Goal: Register for event/course

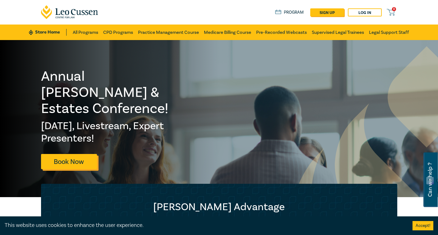
click at [73, 154] on link "Book Now" at bounding box center [69, 161] width 56 height 15
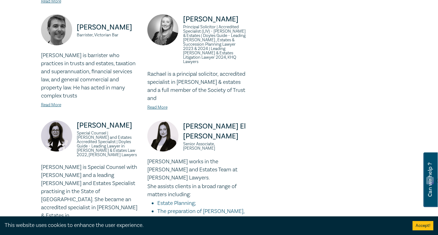
scroll to position [287, 0]
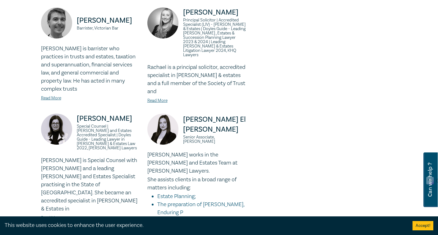
click at [167, 223] on link "Read More" at bounding box center [157, 226] width 20 height 6
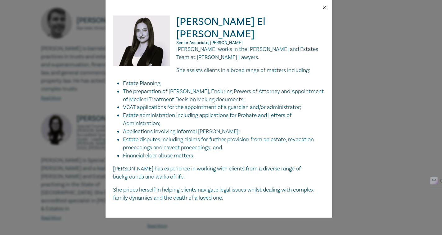
click at [325, 8] on button "Close" at bounding box center [325, 8] width 6 height 6
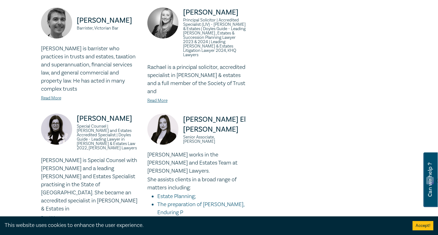
click at [55, 215] on link "Read More" at bounding box center [51, 218] width 20 height 6
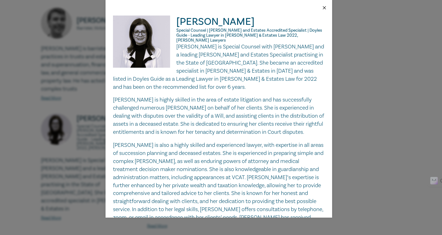
click at [325, 7] on button "Close" at bounding box center [325, 8] width 6 height 6
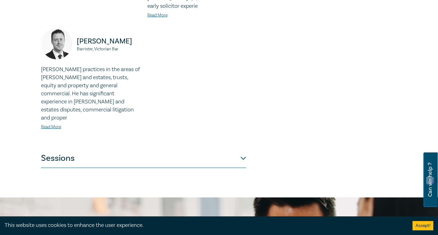
scroll to position [613, 0]
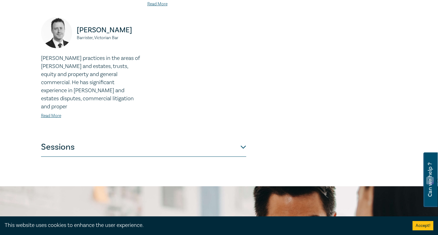
click at [243, 138] on button "Sessions" at bounding box center [143, 147] width 205 height 19
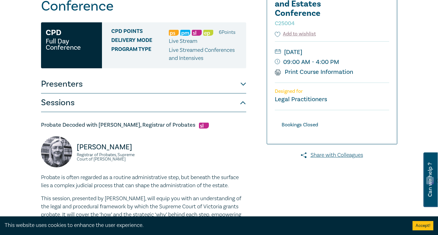
scroll to position [73, 0]
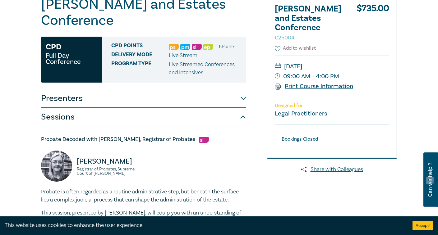
click at [323, 85] on link "Print Course Information" at bounding box center [314, 86] width 79 height 8
click at [241, 108] on button "Sessions" at bounding box center [143, 117] width 205 height 19
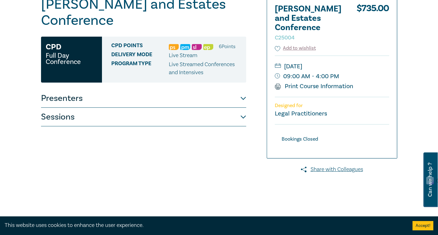
click at [241, 108] on button "Sessions" at bounding box center [143, 117] width 205 height 19
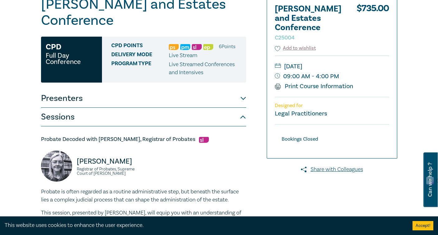
click at [245, 89] on button "Presenters" at bounding box center [143, 98] width 205 height 19
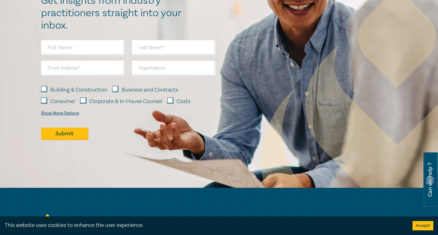
scroll to position [946, 0]
